Goal: Navigation & Orientation: Understand site structure

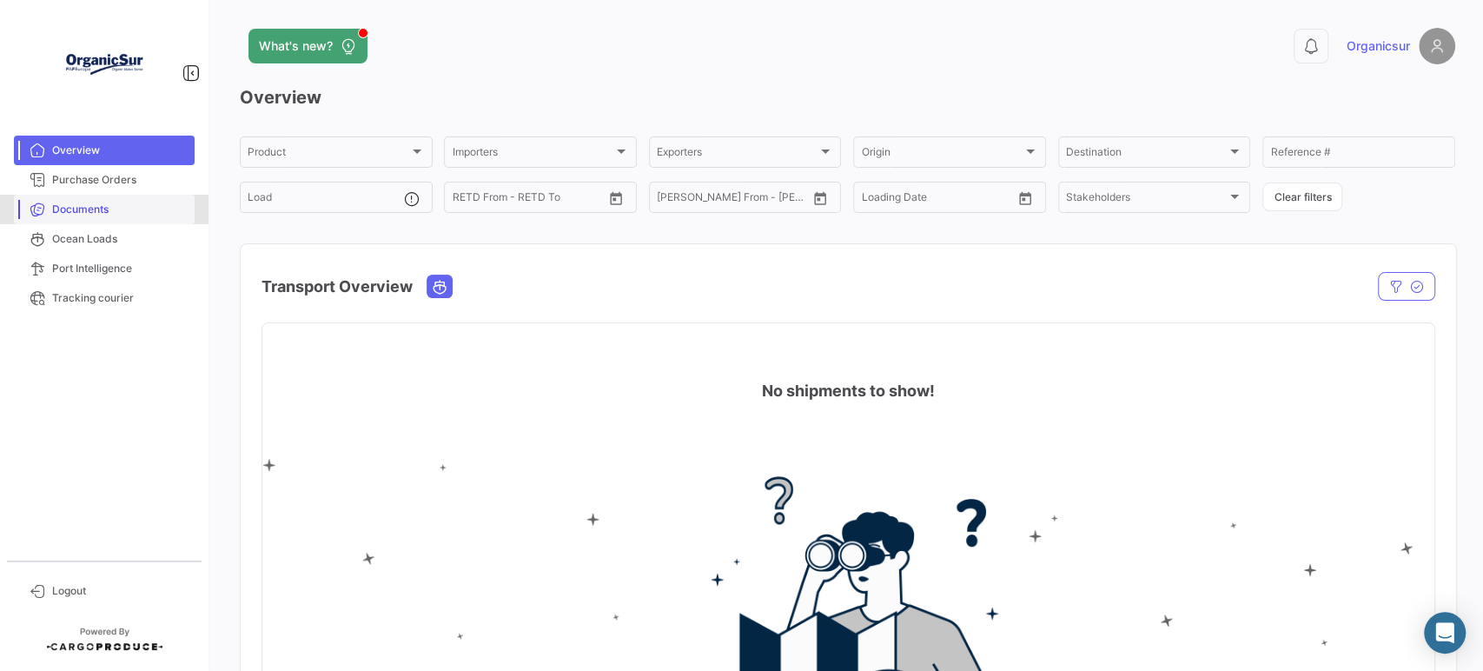
click at [56, 205] on span "Documents" at bounding box center [120, 210] width 136 height 16
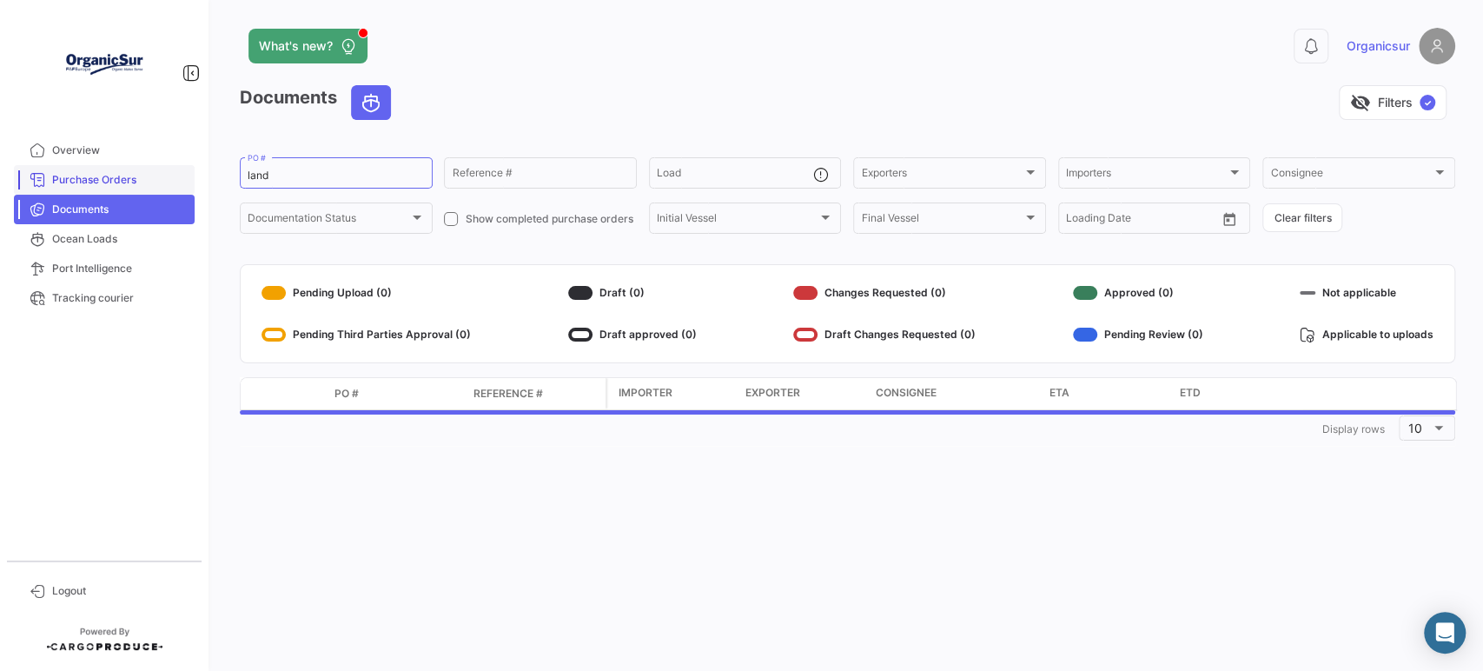
click at [59, 176] on span "Purchase Orders" at bounding box center [120, 180] width 136 height 16
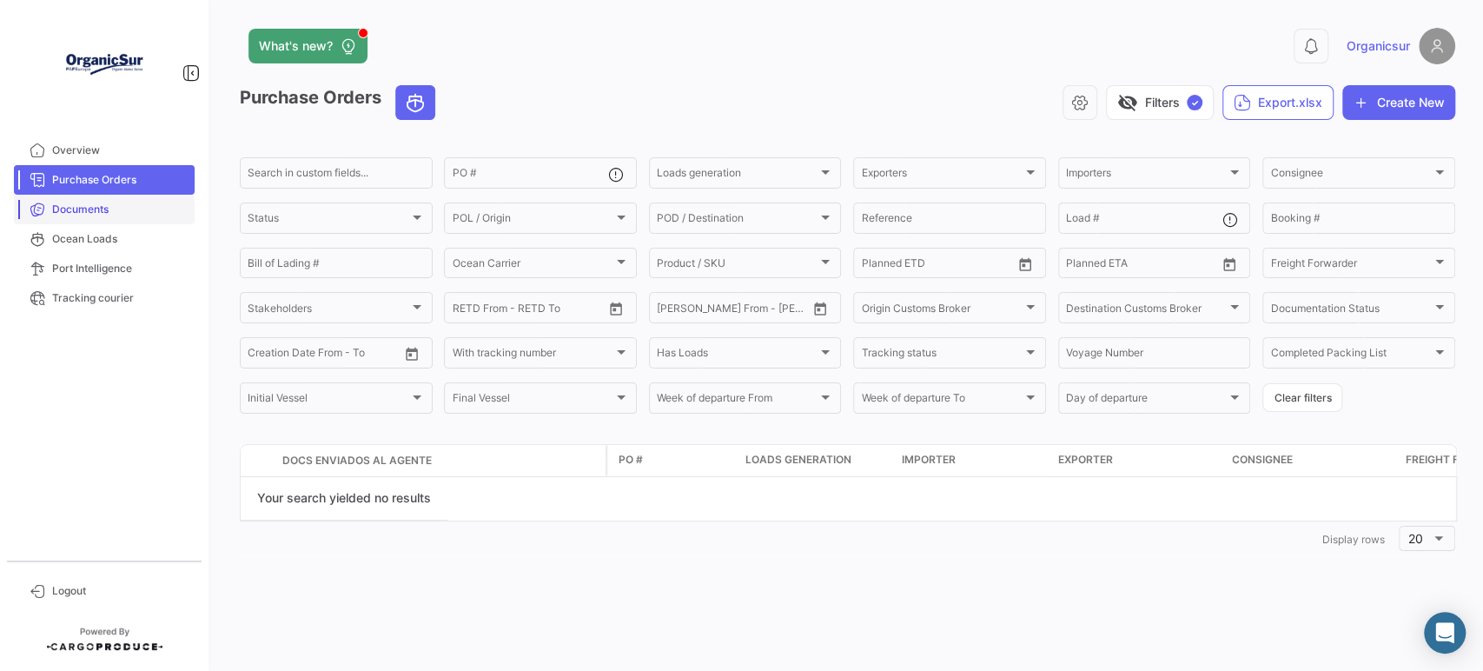
click at [108, 211] on span "Documents" at bounding box center [120, 210] width 136 height 16
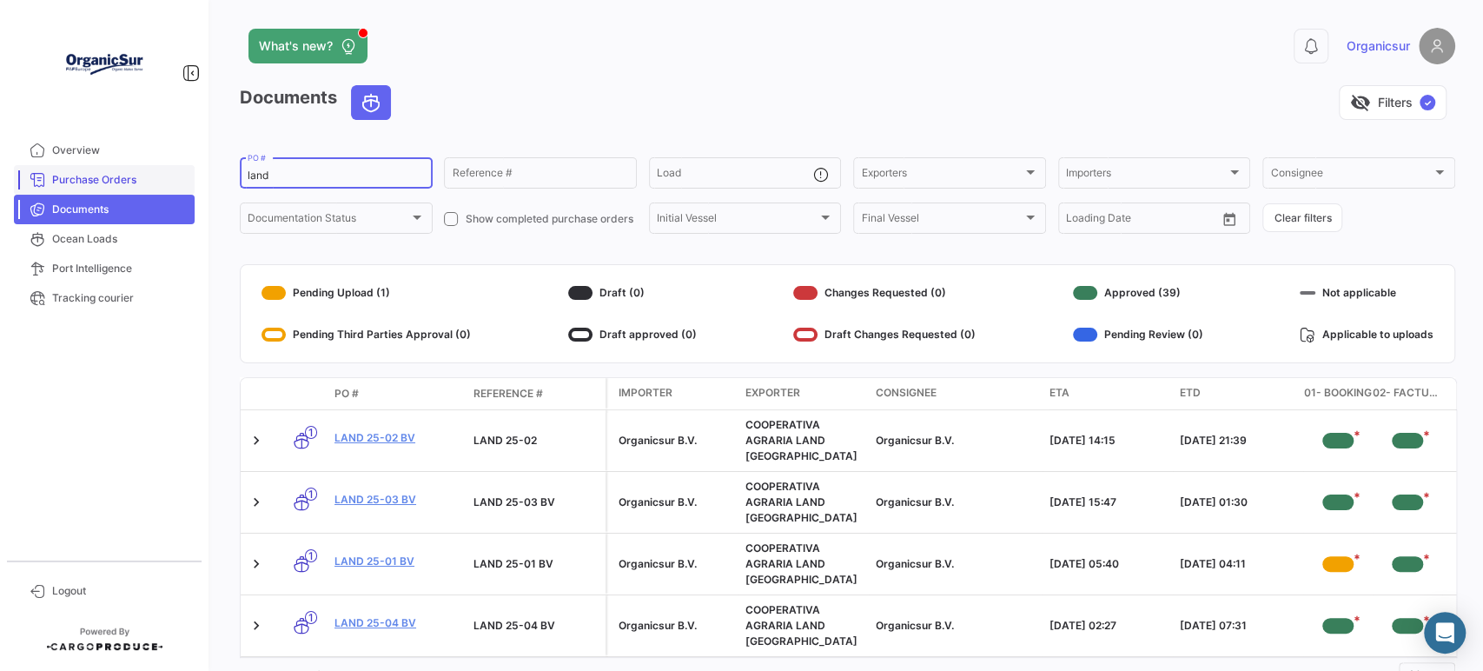
drag, startPoint x: 313, startPoint y: 172, endPoint x: 142, endPoint y: 179, distance: 170.4
click at [142, 179] on mat-sidenav-container "Overview Purchase Orders Documents Ocean Loads Port Intelligence Tracking couri…" at bounding box center [741, 335] width 1483 height 671
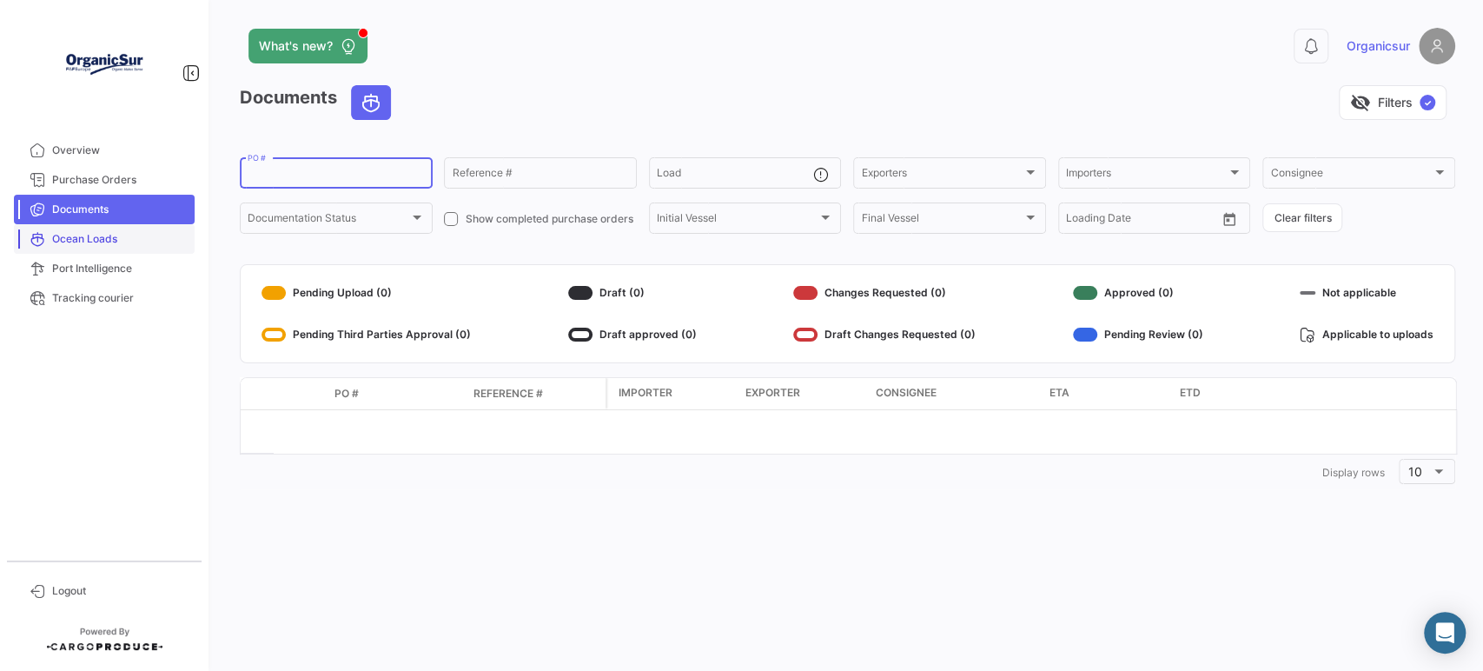
click at [117, 249] on link "Ocean Loads" at bounding box center [104, 239] width 181 height 30
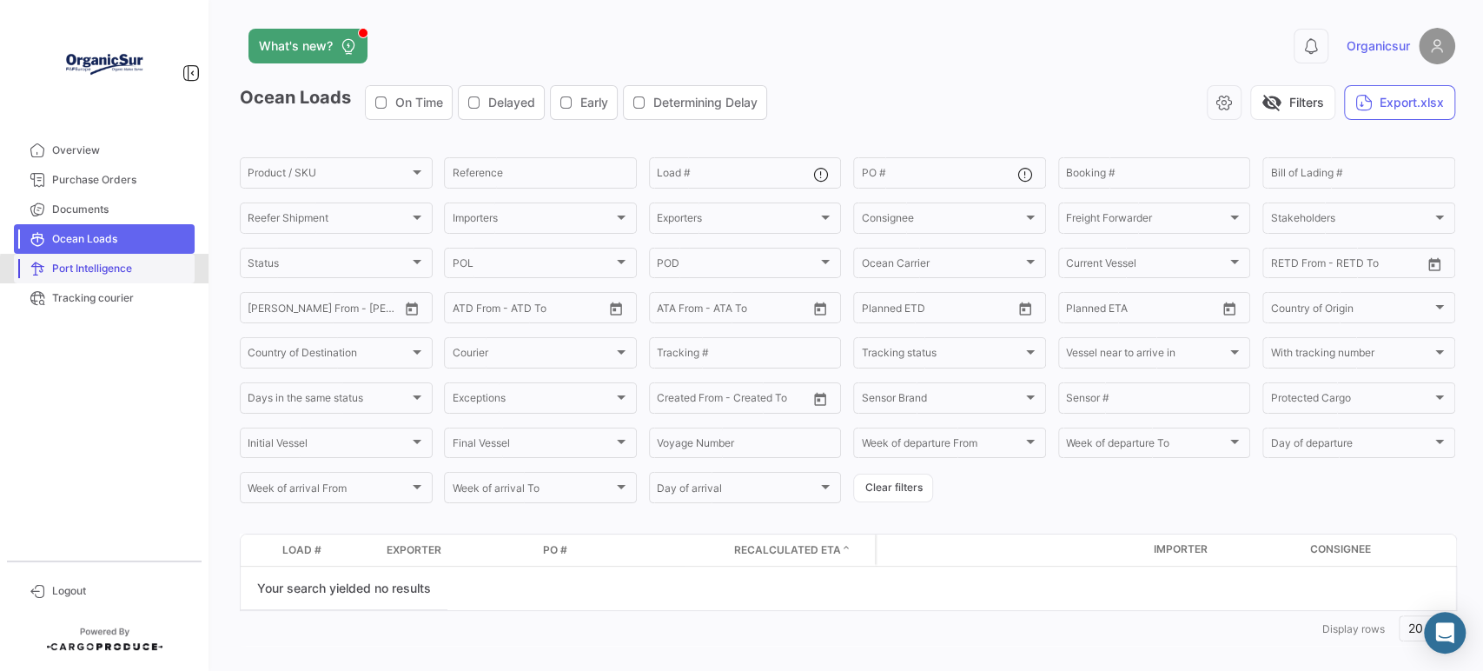
click at [116, 270] on span "Port Intelligence" at bounding box center [120, 269] width 136 height 16
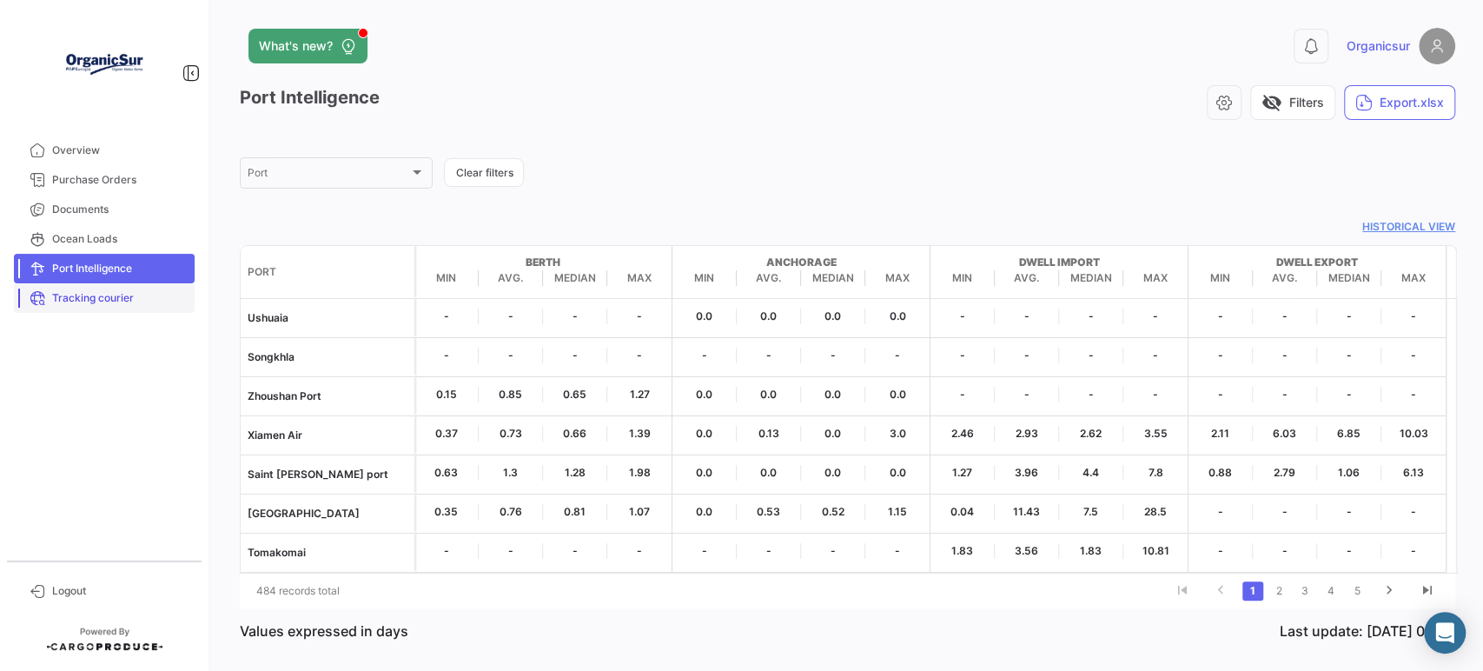
click at [104, 301] on span "Tracking courier" at bounding box center [120, 298] width 136 height 16
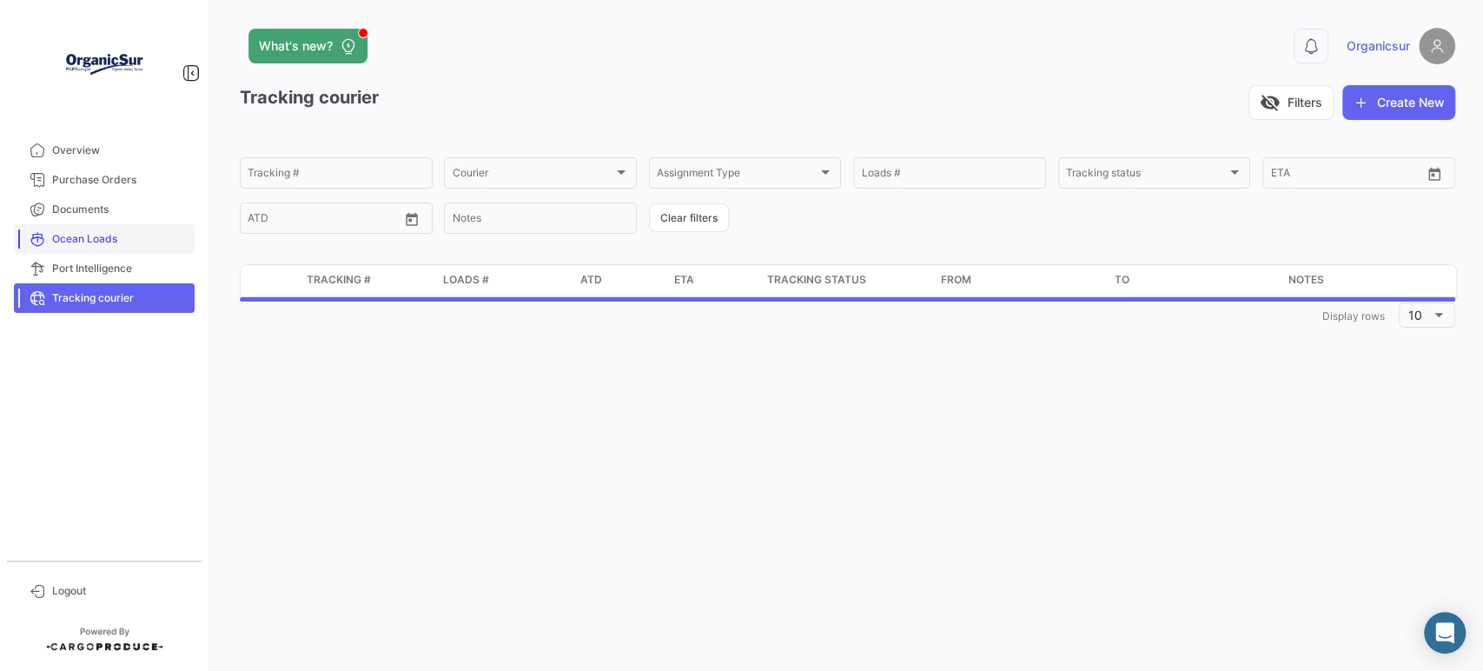
click at [109, 239] on span "Ocean Loads" at bounding box center [120, 239] width 136 height 16
